Goal: Manage account settings

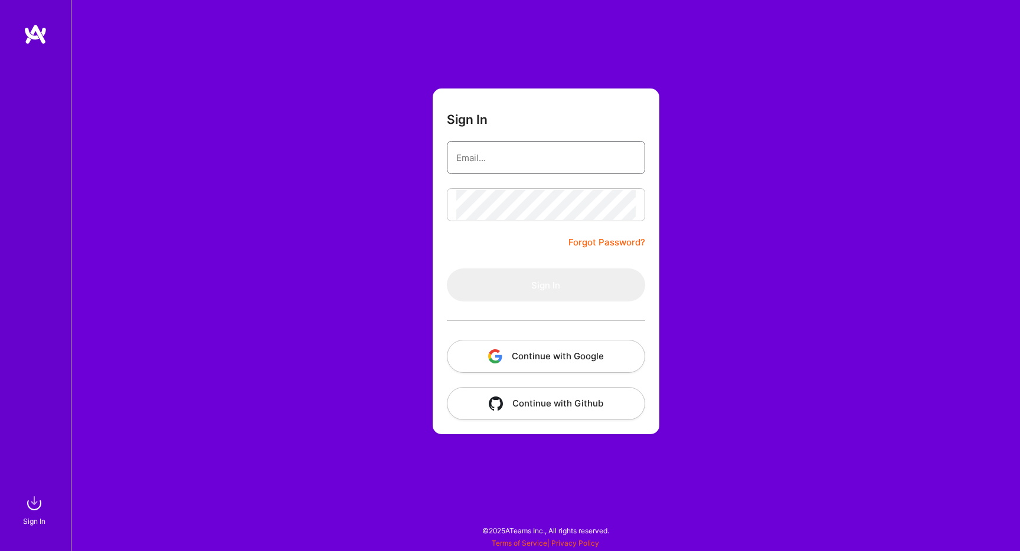
click at [566, 165] on input "email" at bounding box center [545, 158] width 179 height 30
click at [0, 545] on com-1password-button at bounding box center [0, 545] width 0 height 0
type input "Signs in with Google"
click at [562, 346] on button "Continue with Google" at bounding box center [546, 356] width 198 height 33
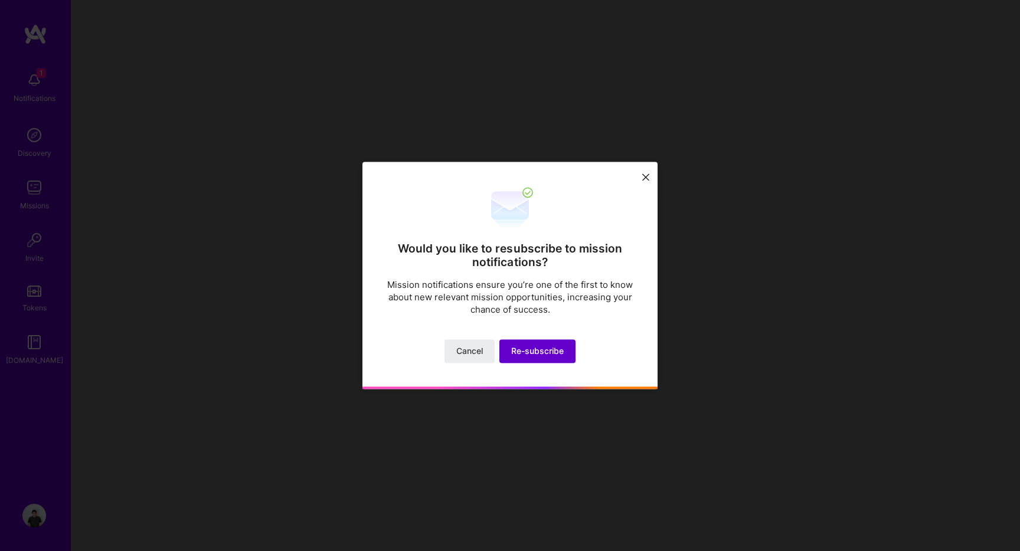
click at [550, 349] on span "Re-subscribe" at bounding box center [537, 352] width 53 height 12
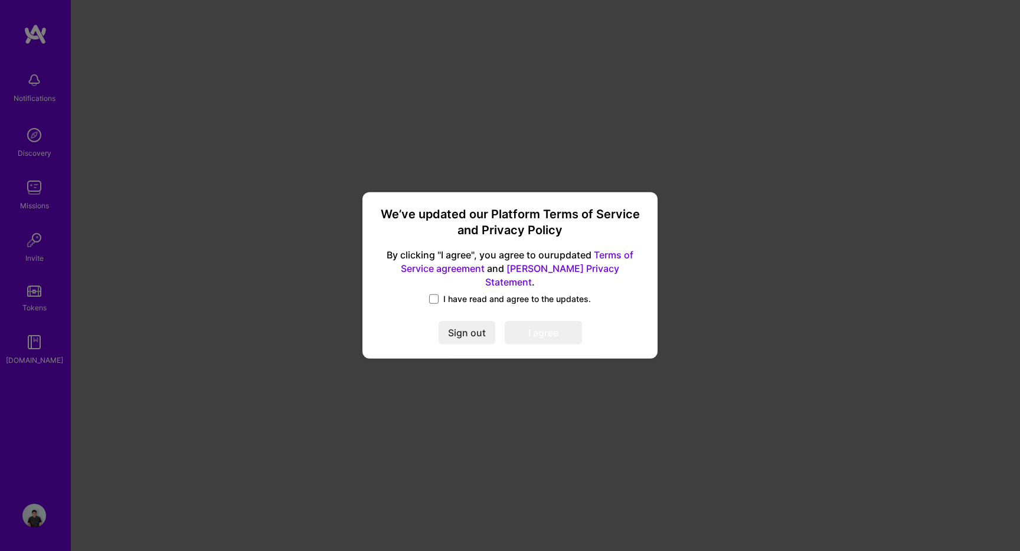
click at [523, 293] on span "I have read and agree to the updates." at bounding box center [517, 299] width 148 height 12
click at [0, 0] on input "I have read and agree to the updates." at bounding box center [0, 0] width 0 height 0
click at [542, 322] on button "I agree" at bounding box center [543, 334] width 77 height 24
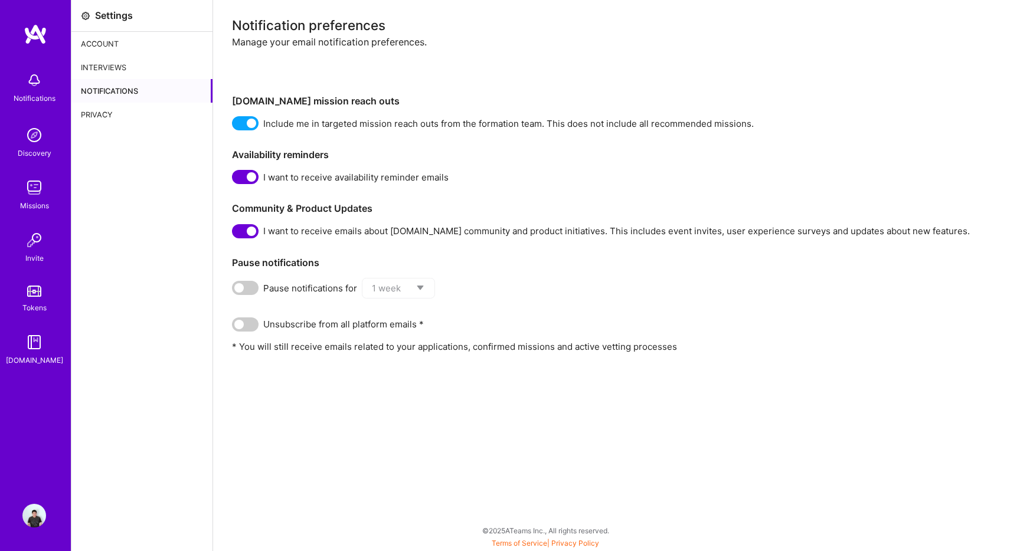
click at [116, 40] on div "Account" at bounding box center [141, 44] width 141 height 24
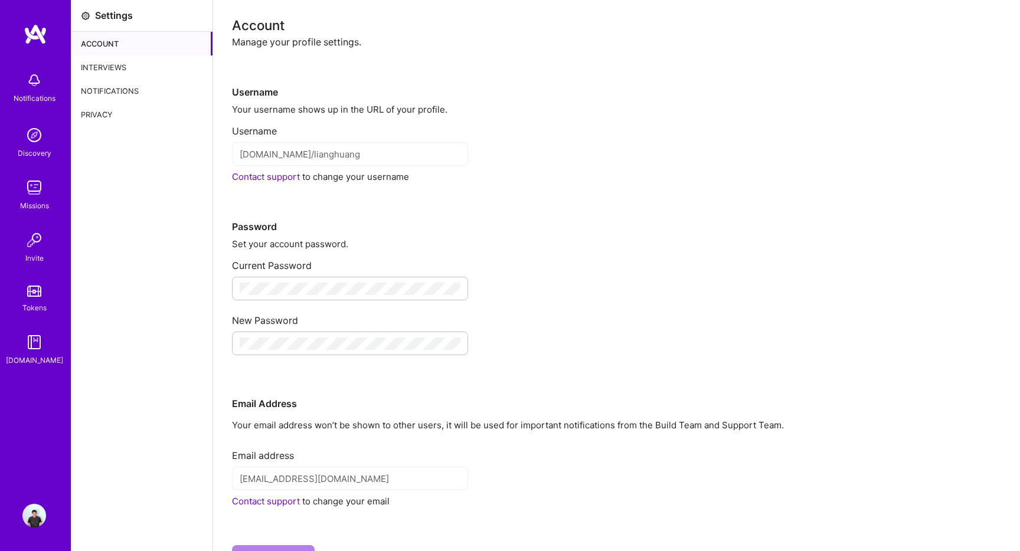
click at [31, 513] on img at bounding box center [34, 516] width 24 height 24
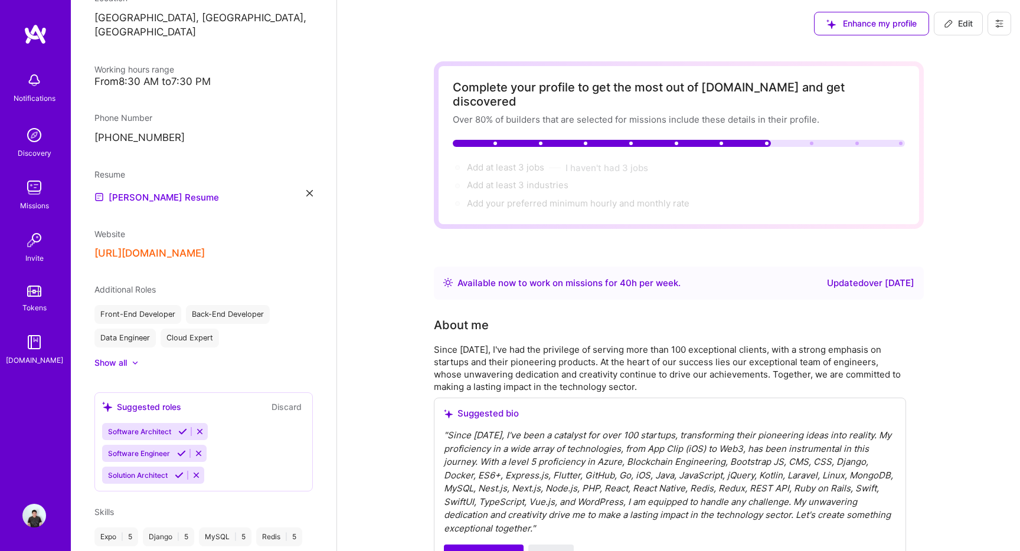
scroll to position [240, 0]
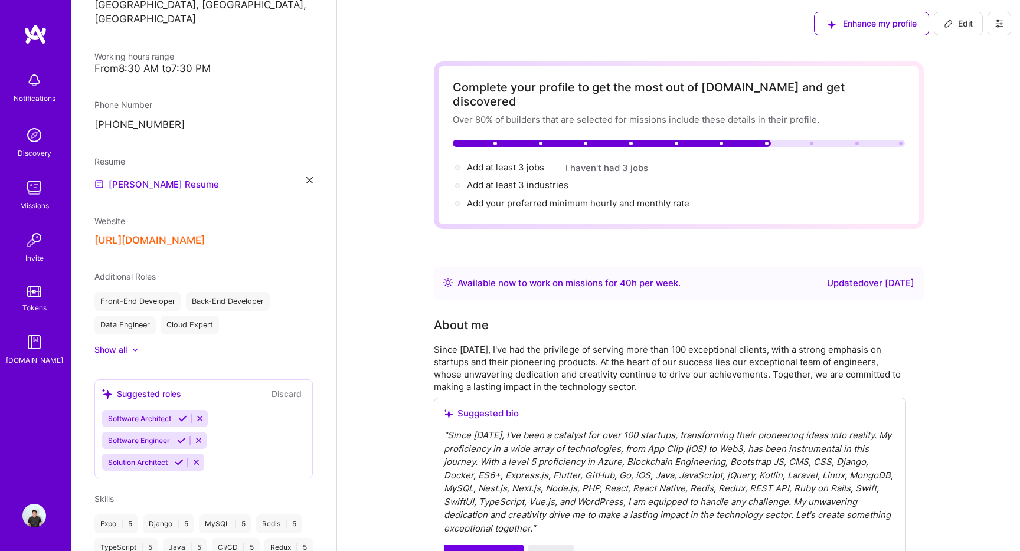
click at [29, 503] on div "Notifications Discovery Missions Invite Tokens [DOMAIN_NAME] Profile" at bounding box center [35, 275] width 71 height 551
click at [31, 512] on img at bounding box center [34, 516] width 24 height 24
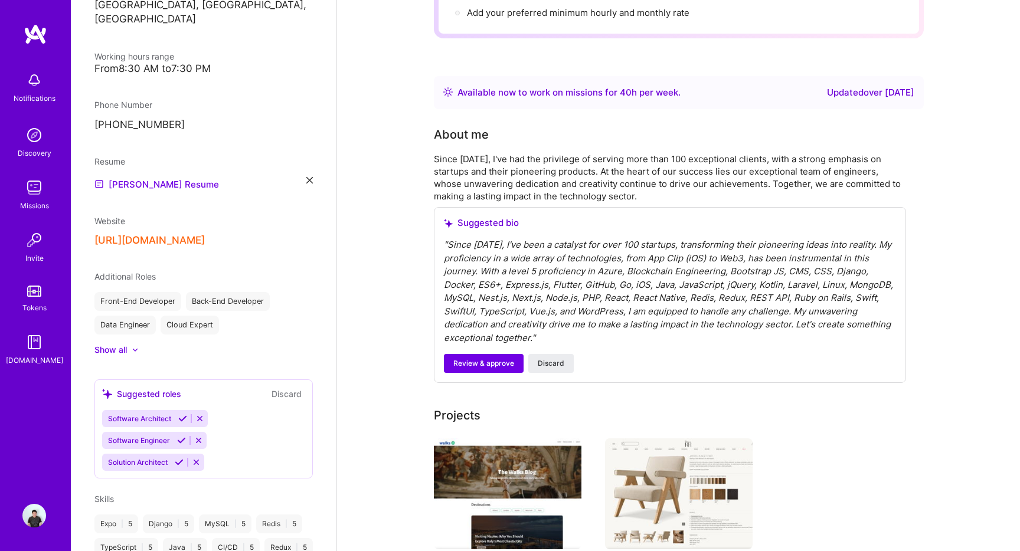
scroll to position [78, 0]
